Goal: Task Accomplishment & Management: Manage account settings

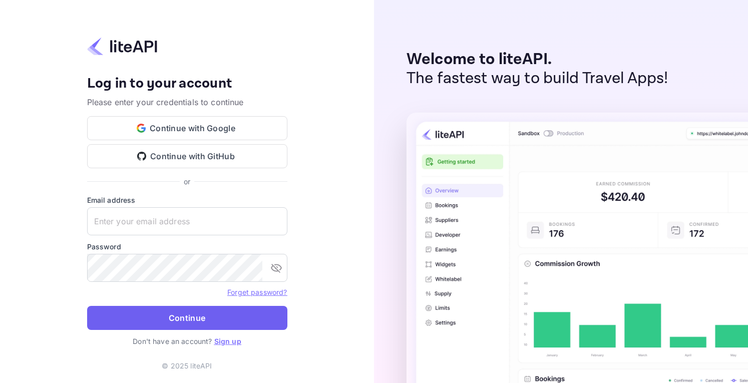
type input "[EMAIL_ADDRESS][DOMAIN_NAME]"
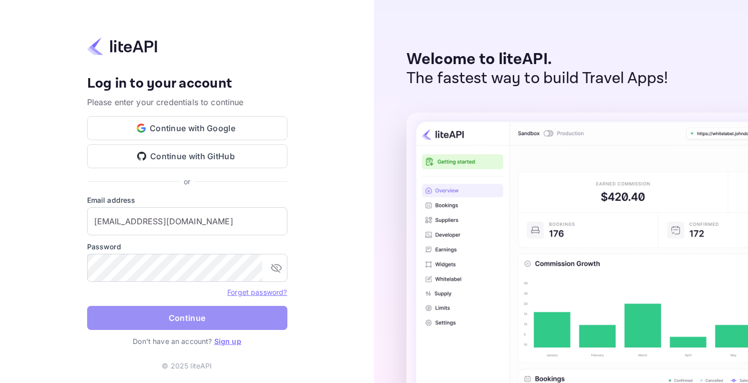
click at [199, 324] on button "Continue" at bounding box center [187, 318] width 200 height 24
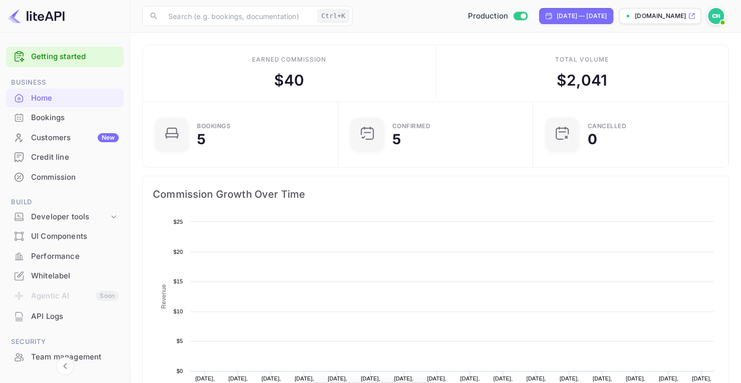
scroll to position [155, 182]
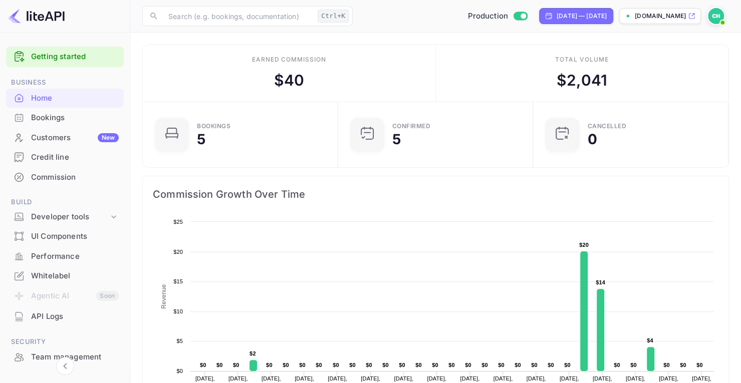
click at [59, 119] on div "Bookings" at bounding box center [75, 118] width 88 height 12
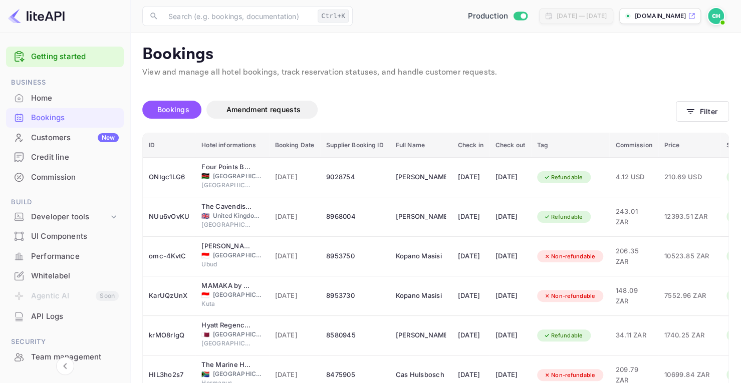
click at [468, 94] on div "Bookings Amendment requests" at bounding box center [408, 112] width 533 height 42
click at [41, 158] on div "Credit line" at bounding box center [75, 158] width 88 height 12
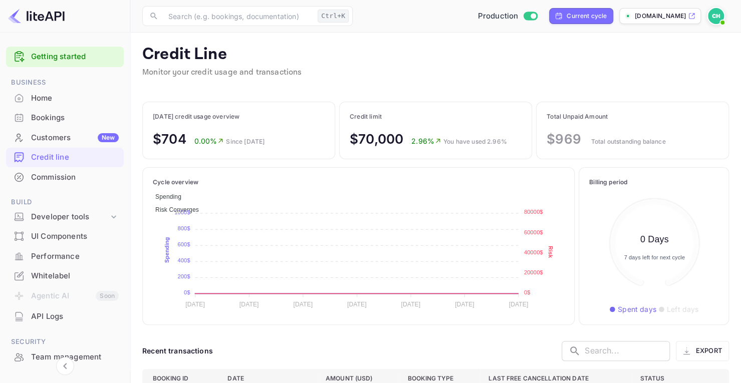
scroll to position [107, 122]
